Goal: Transaction & Acquisition: Subscribe to service/newsletter

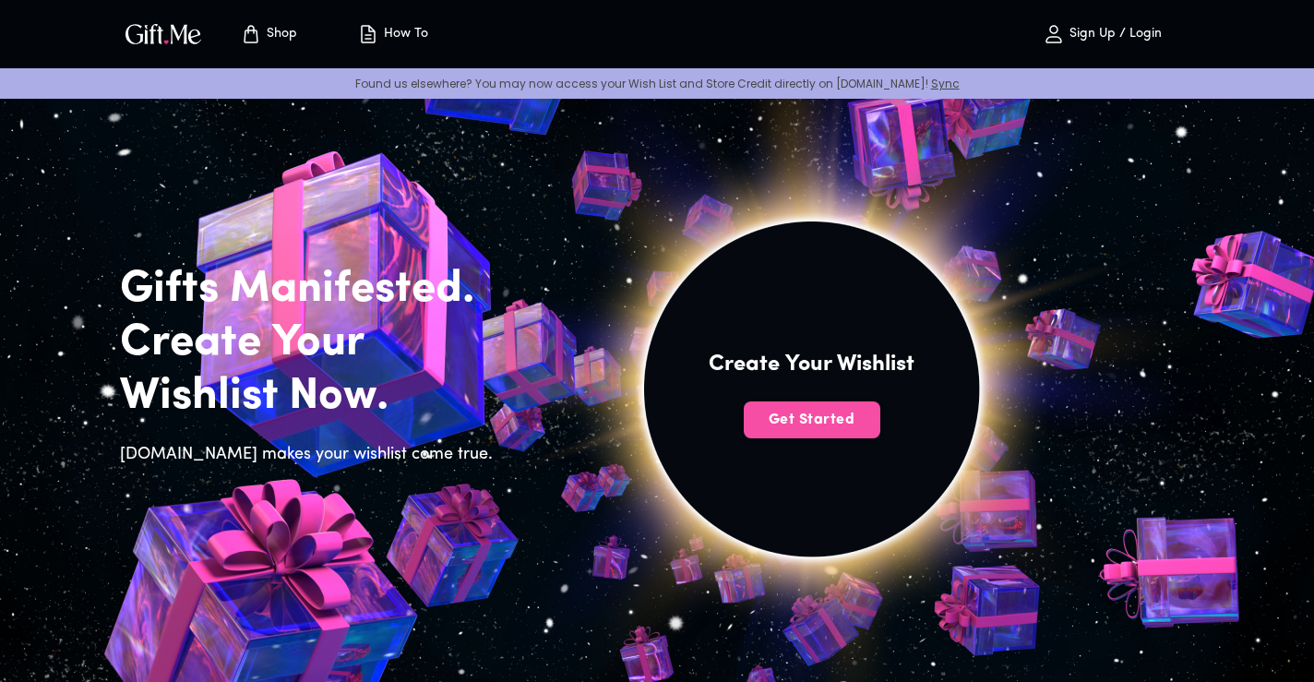
click at [807, 420] on span "Get Started" at bounding box center [812, 420] width 137 height 20
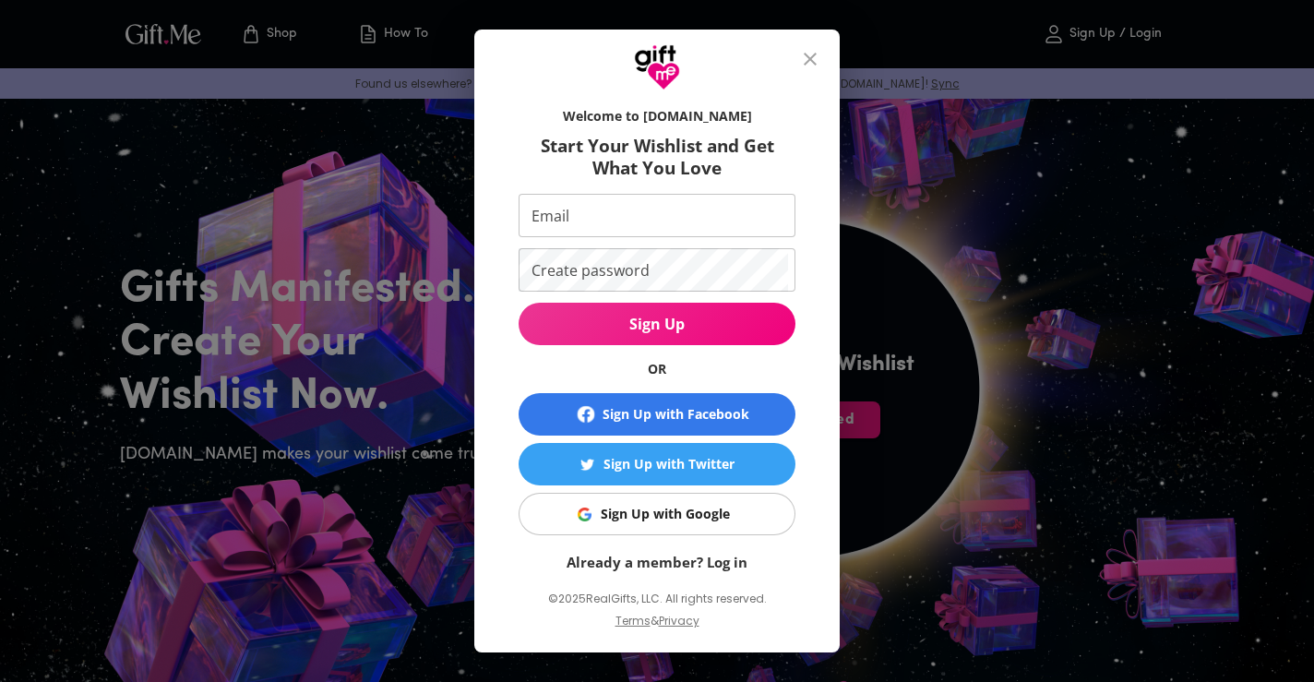
click at [707, 516] on div "Sign Up with Google" at bounding box center [665, 514] width 129 height 20
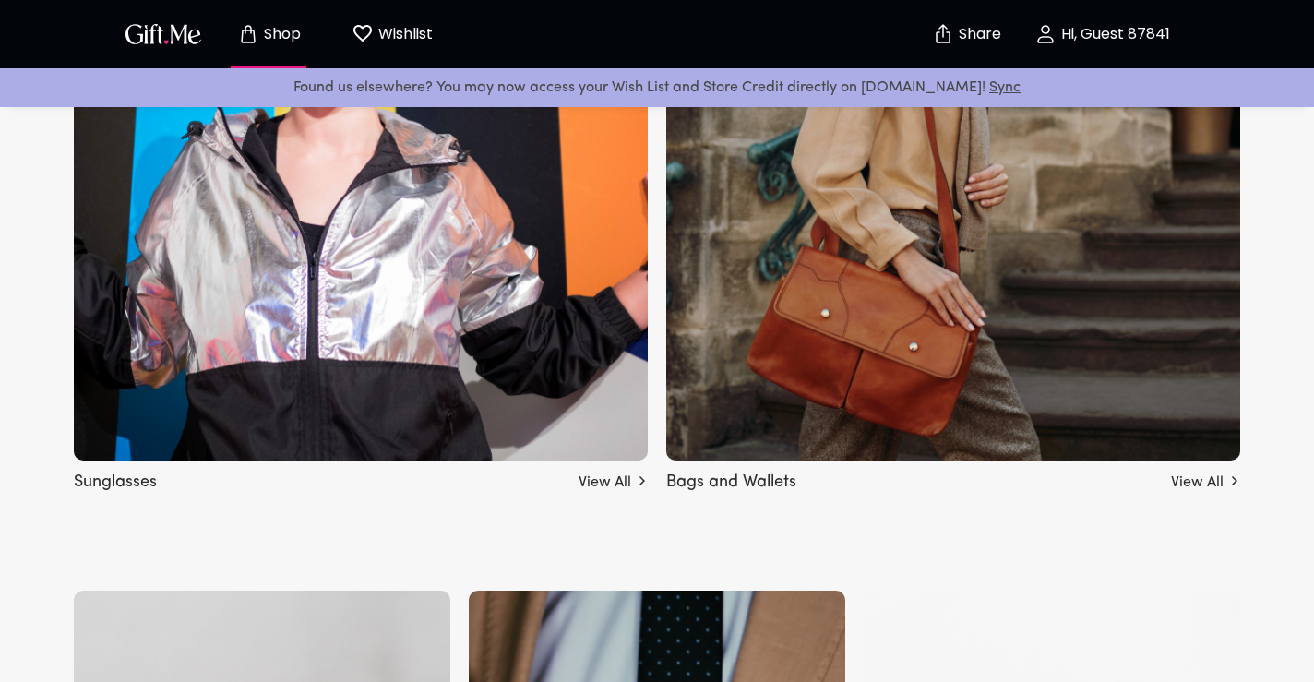
scroll to position [1776, 0]
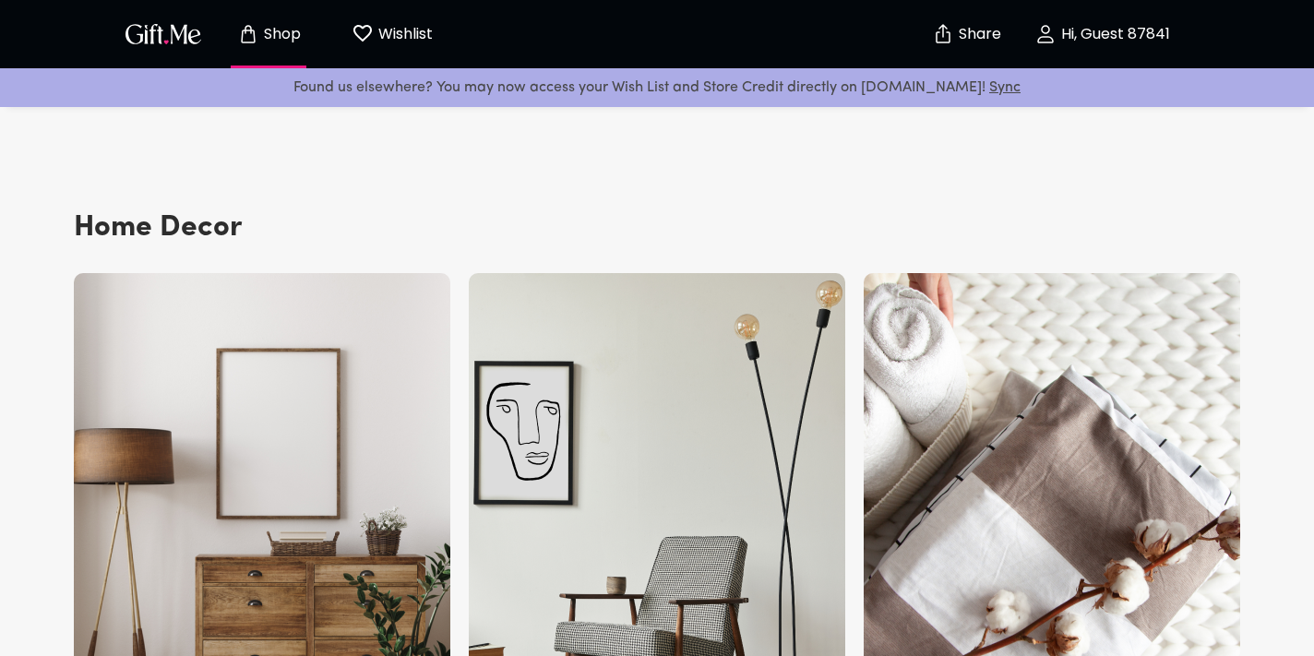
scroll to position [5057, 0]
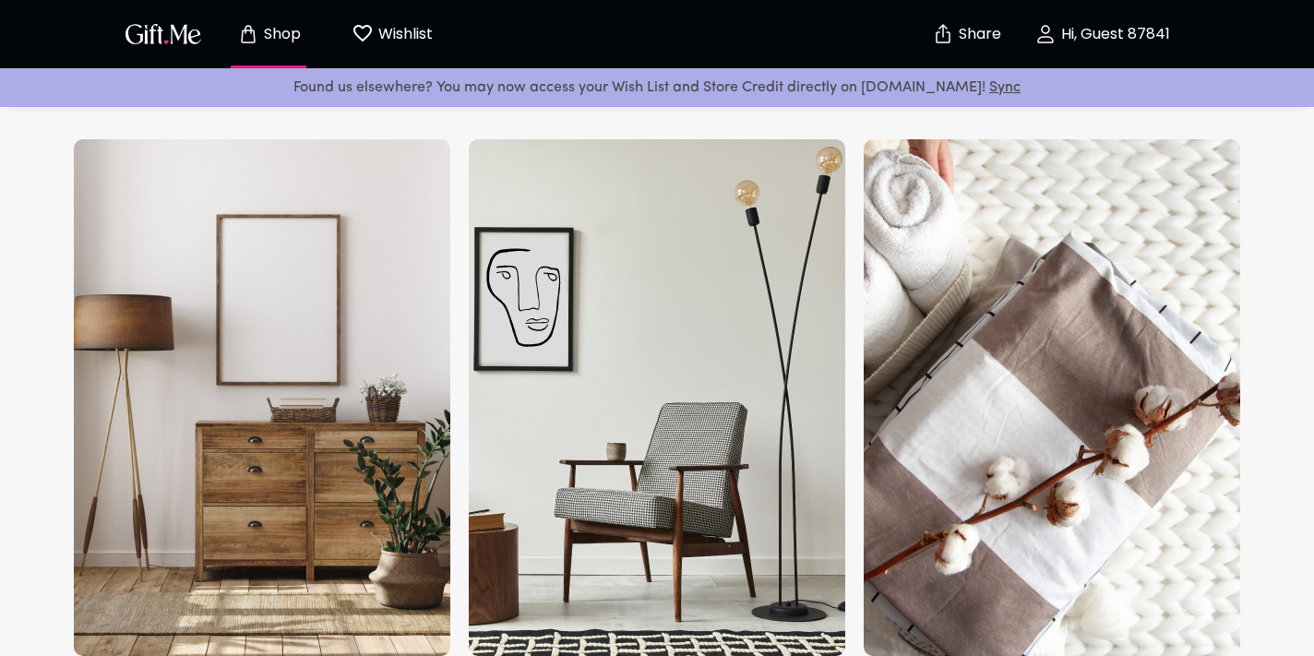
click at [1006, 115] on div "Home Decor Home Furniture View All Decor & Lighting View All Bed & Bath View All" at bounding box center [657, 331] width 1184 height 717
